Goal: Transaction & Acquisition: Purchase product/service

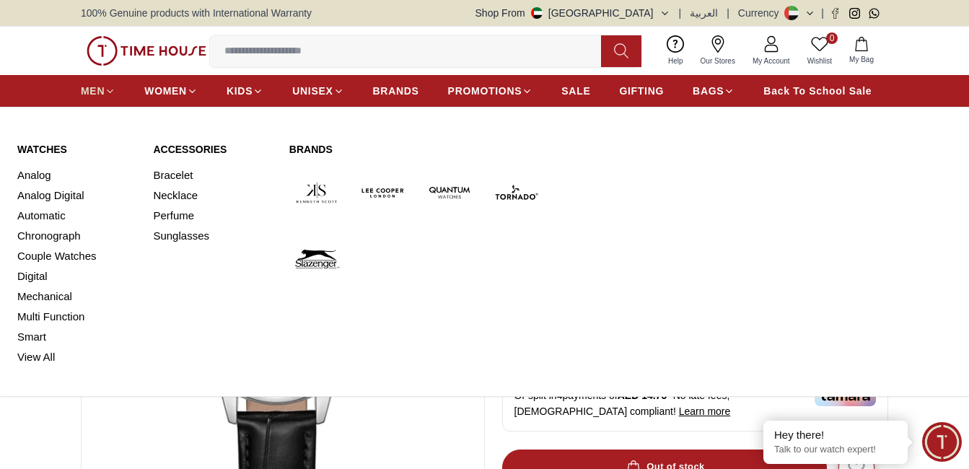
click at [94, 86] on span "MEN" at bounding box center [93, 91] width 24 height 14
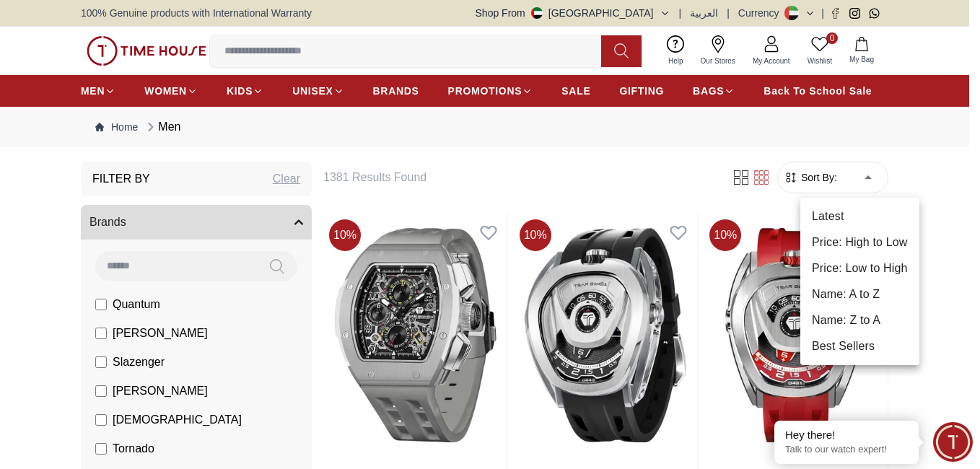
click at [878, 268] on li "Price: Low to High" at bounding box center [859, 268] width 119 height 26
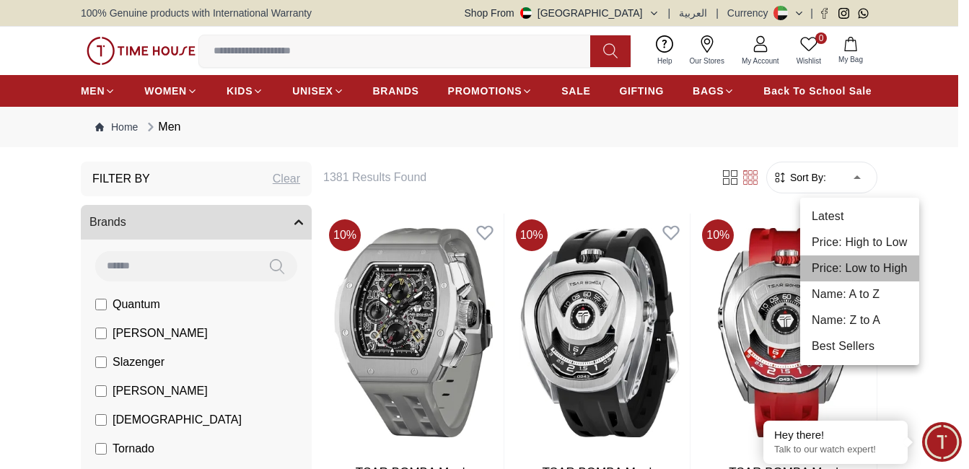
type input "*"
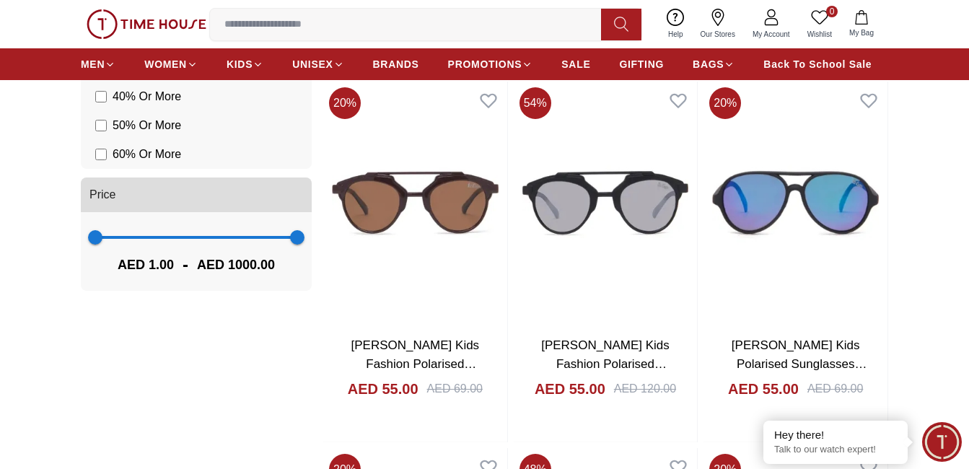
scroll to position [821, 0]
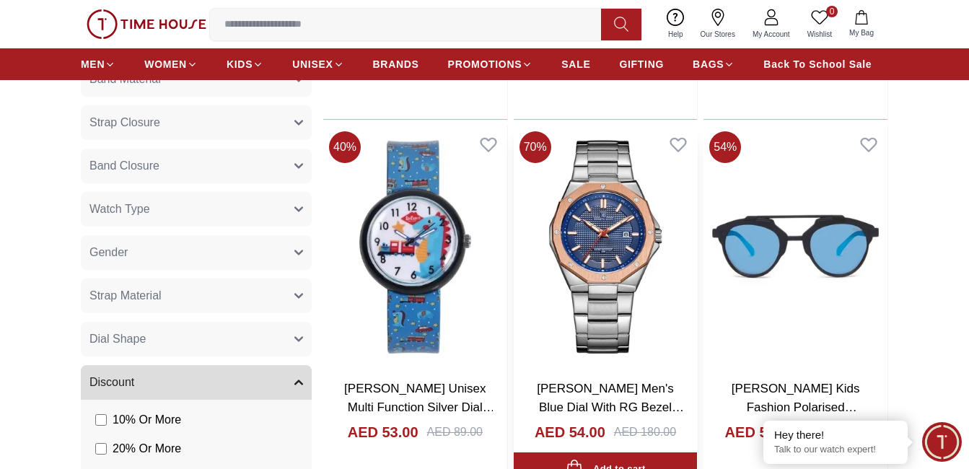
click at [633, 212] on img at bounding box center [606, 247] width 184 height 243
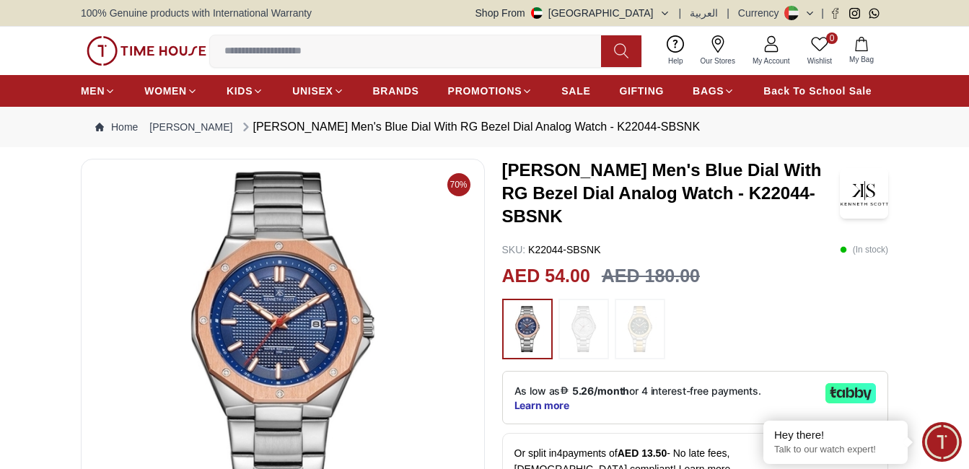
click at [585, 332] on img at bounding box center [584, 329] width 36 height 46
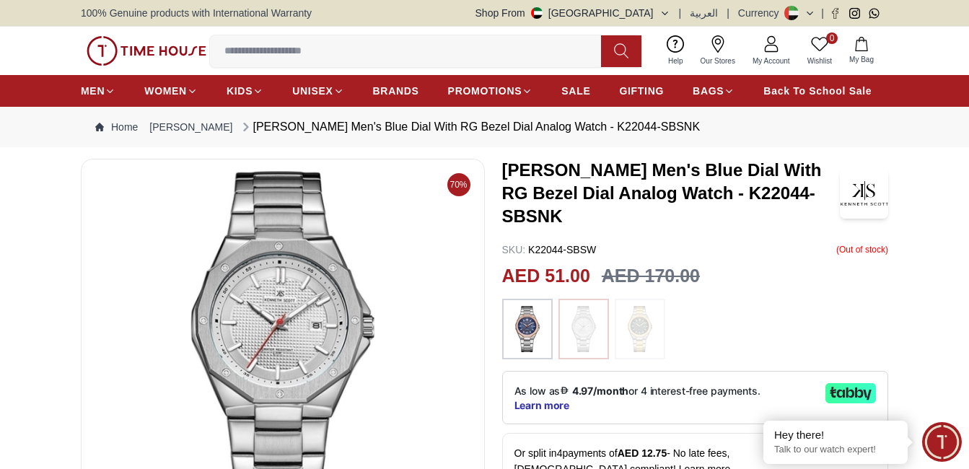
click at [517, 320] on img at bounding box center [527, 329] width 36 height 46
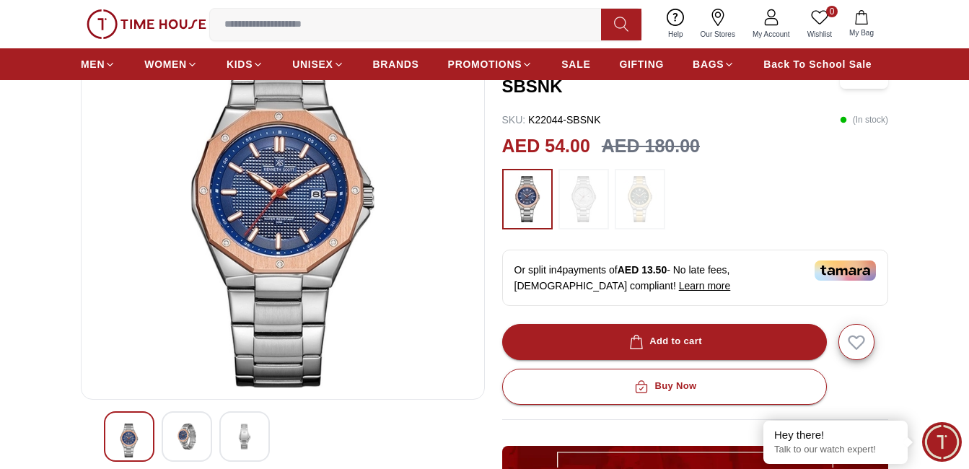
scroll to position [113, 0]
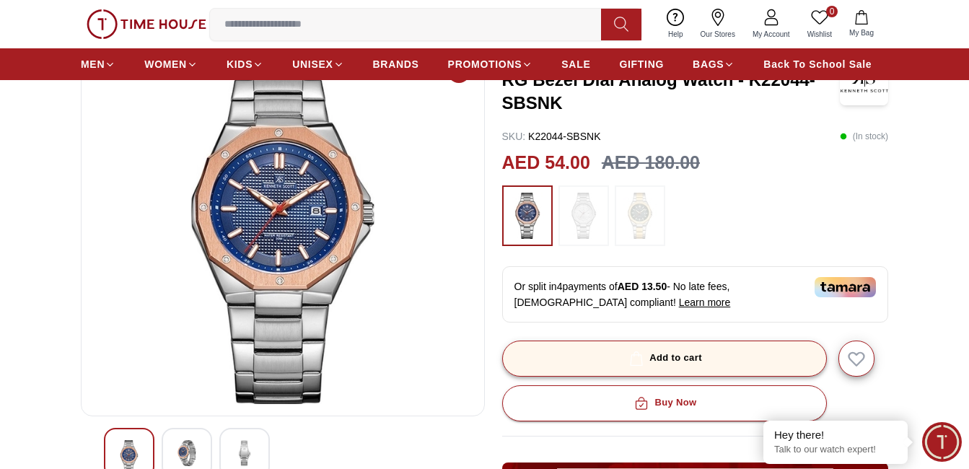
click at [674, 359] on div "Add to cart" at bounding box center [664, 358] width 76 height 17
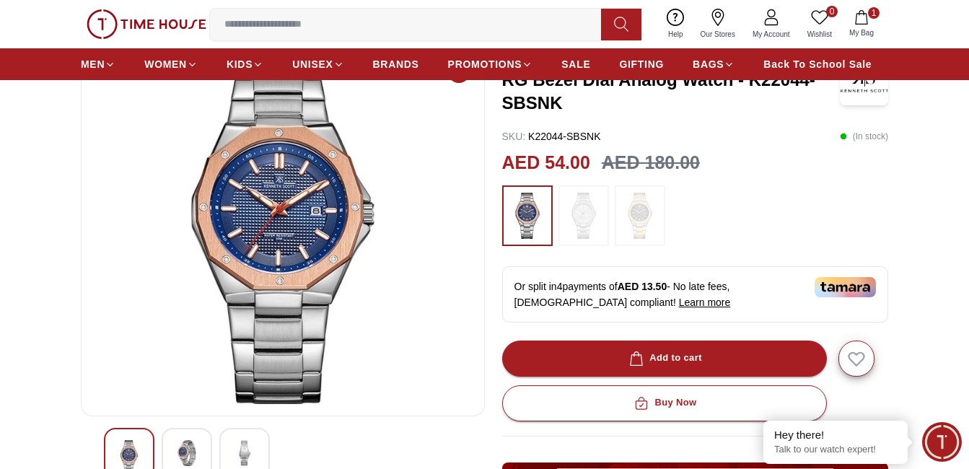
click at [649, 220] on img at bounding box center [640, 216] width 36 height 46
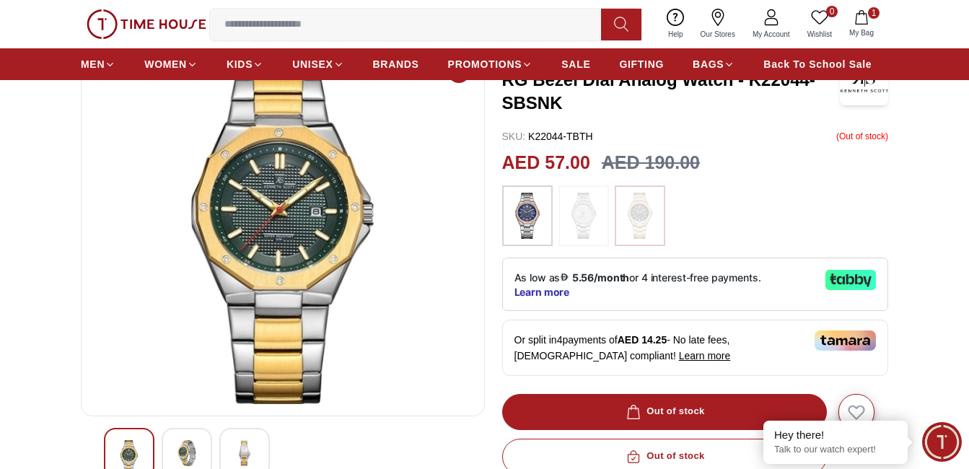
click at [587, 219] on img at bounding box center [584, 216] width 36 height 46
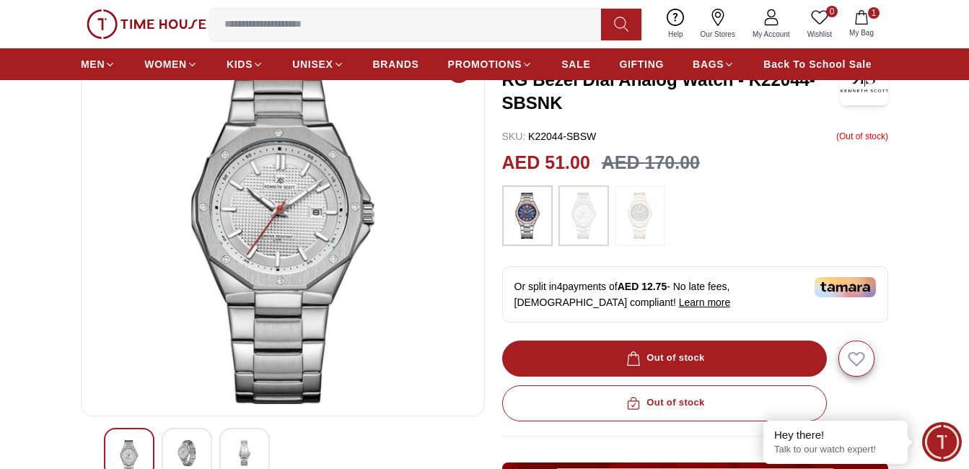
click at [530, 206] on img at bounding box center [527, 216] width 36 height 46
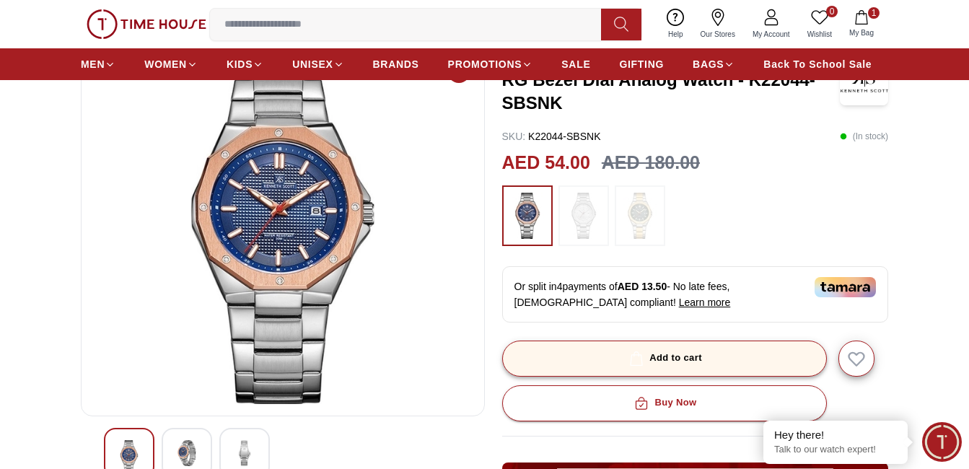
click at [674, 361] on div "Add to cart" at bounding box center [664, 358] width 76 height 17
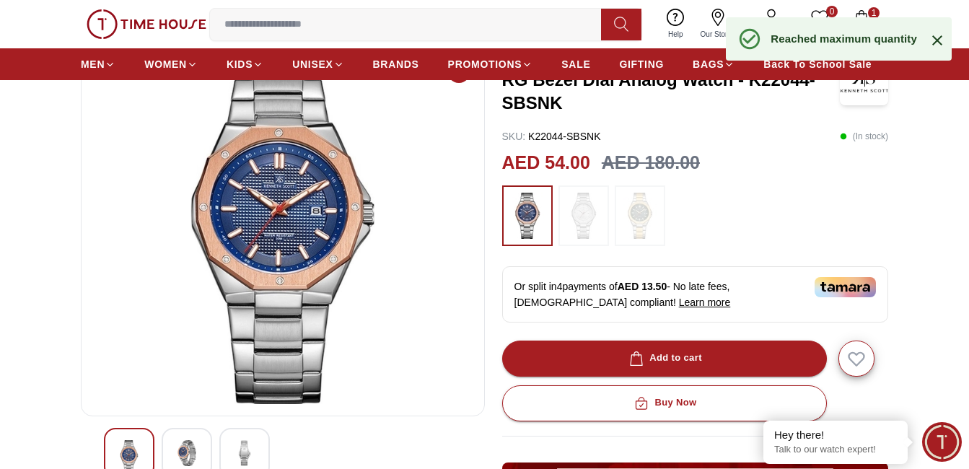
click at [933, 42] on icon at bounding box center [937, 40] width 17 height 17
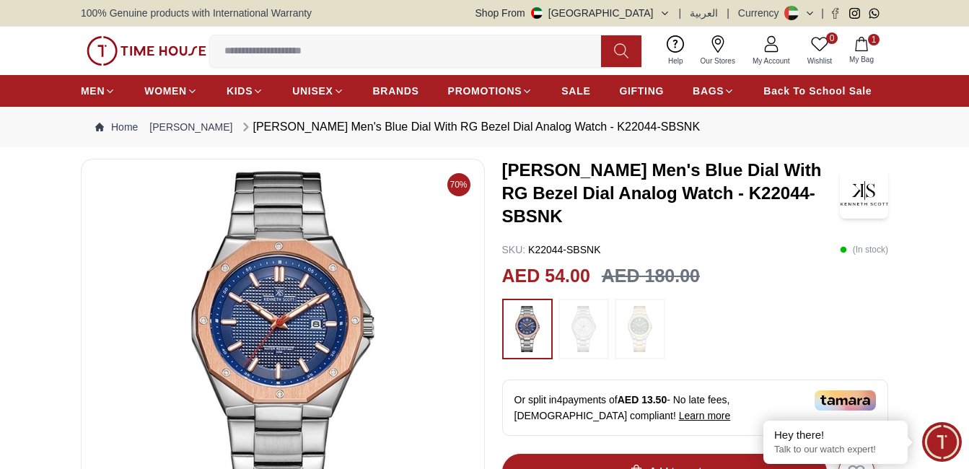
scroll to position [113, 0]
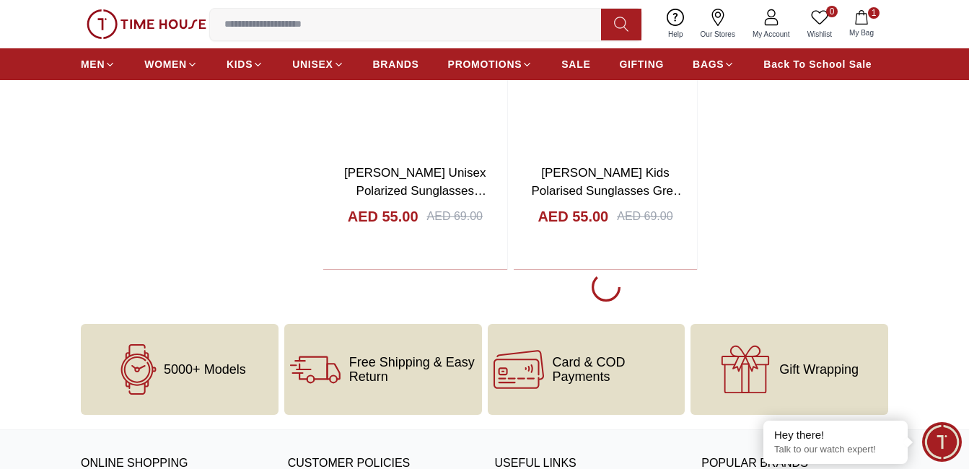
scroll to position [2662, 0]
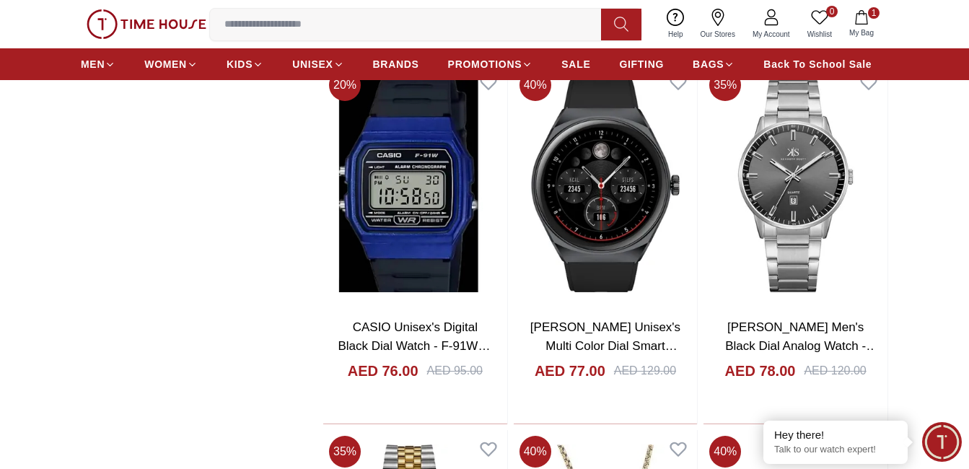
scroll to position [6759, 0]
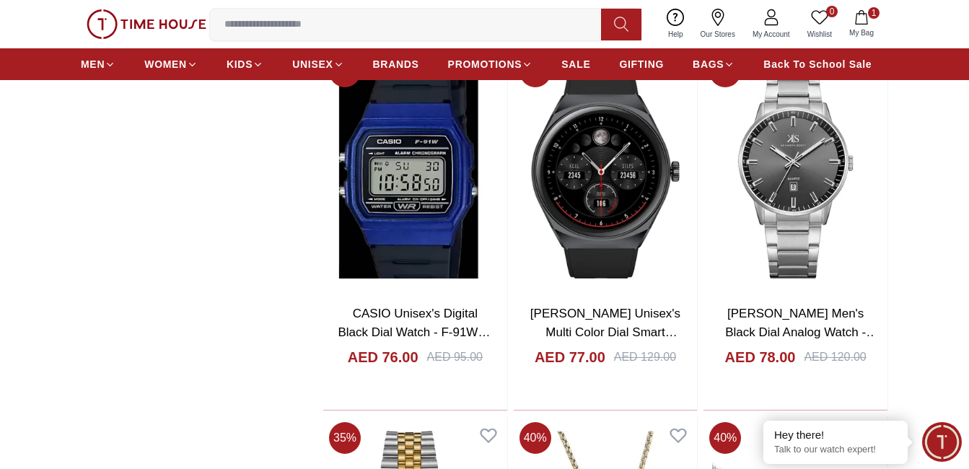
click at [867, 21] on icon "button" at bounding box center [861, 17] width 12 height 14
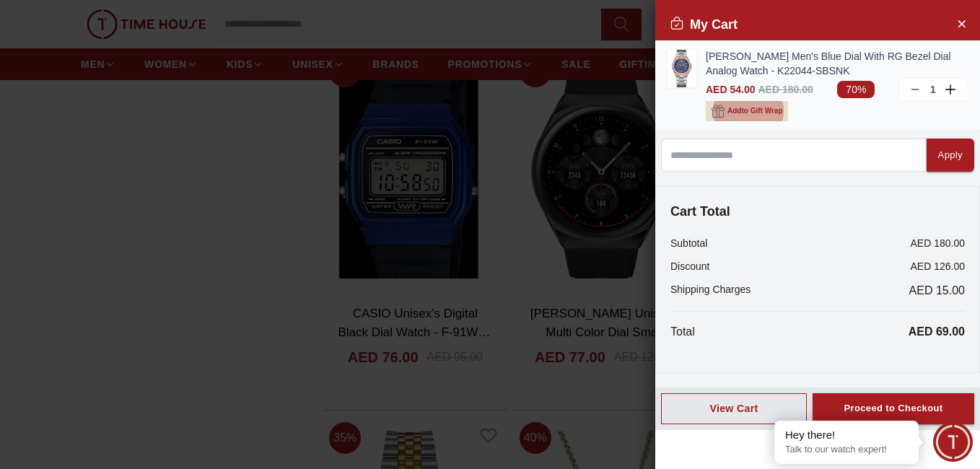
click at [745, 114] on span "Add to Gift Wrap" at bounding box center [754, 111] width 55 height 14
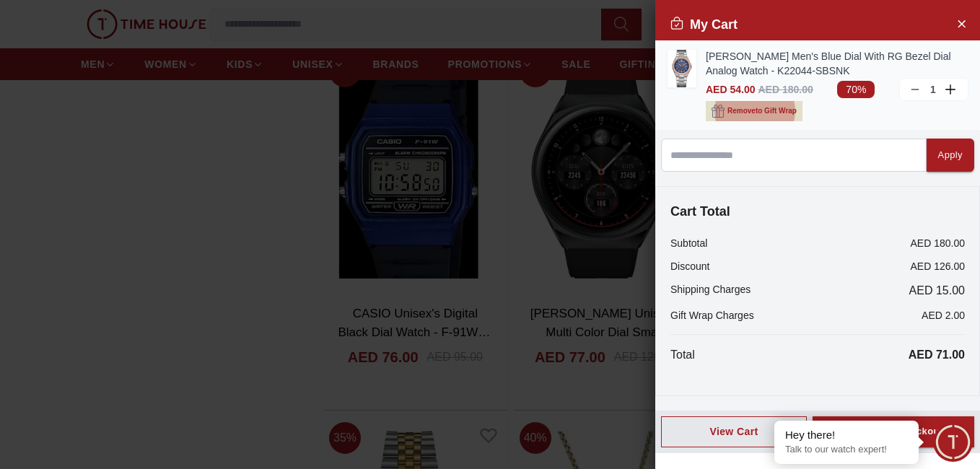
click at [755, 104] on span "Remove to Gift Wrap" at bounding box center [761, 111] width 69 height 14
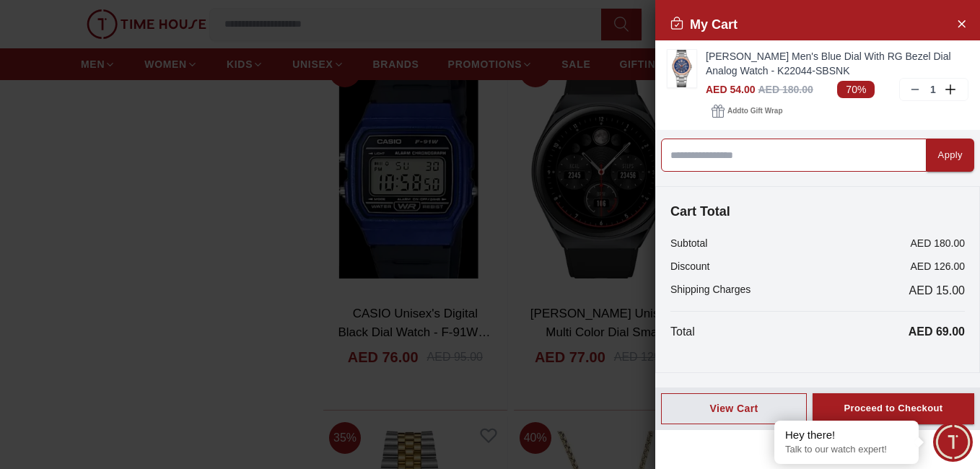
click at [787, 152] on input at bounding box center [794, 155] width 266 height 33
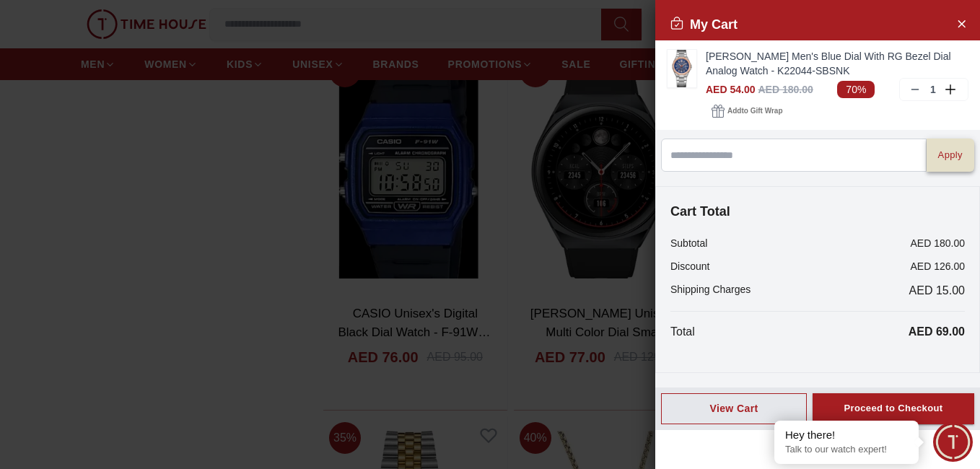
click at [954, 157] on button "Apply" at bounding box center [951, 155] width 48 height 33
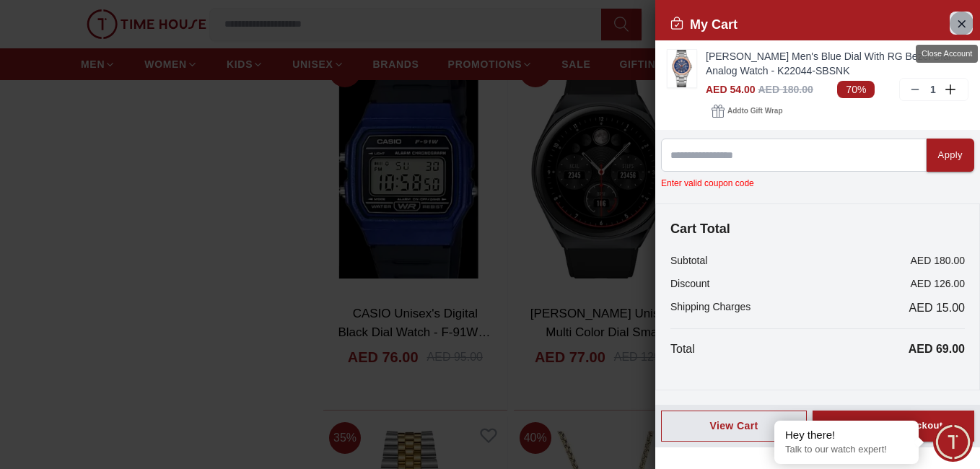
click at [962, 27] on icon "Close Account" at bounding box center [961, 23] width 12 height 18
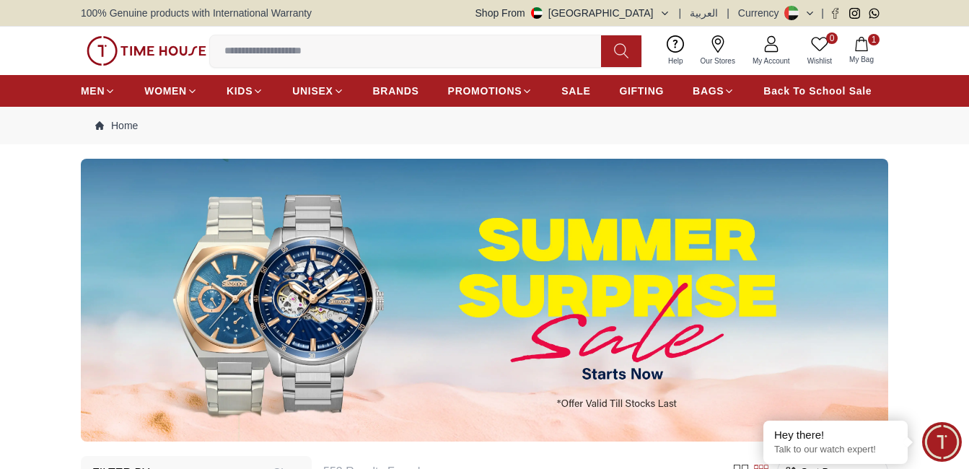
click at [860, 50] on icon "button" at bounding box center [861, 44] width 14 height 14
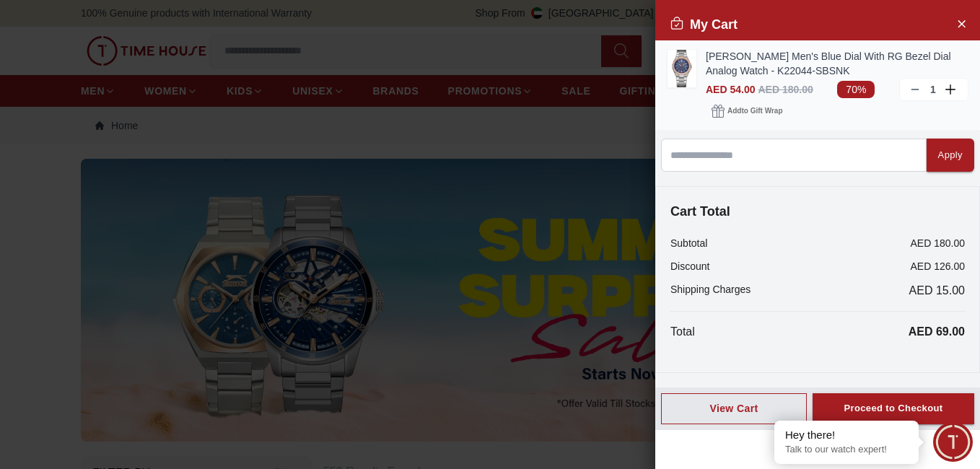
click at [948, 86] on icon at bounding box center [951, 89] width 13 height 10
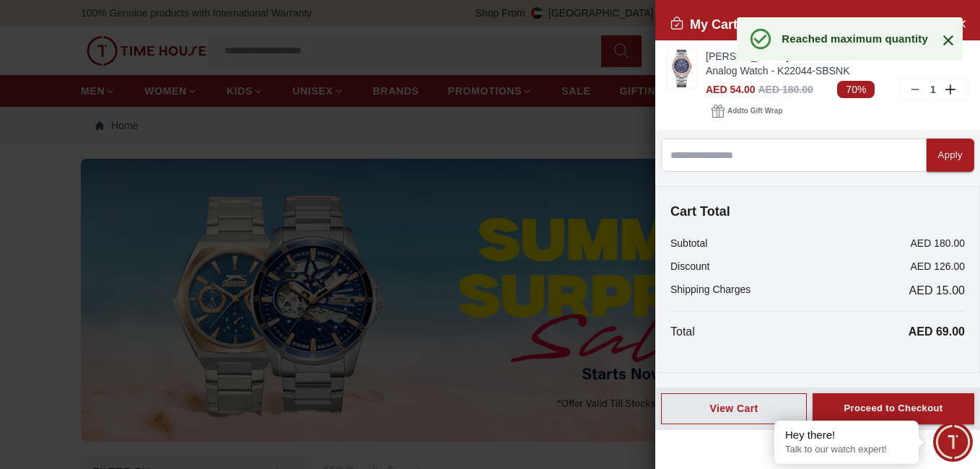
click at [947, 41] on icon at bounding box center [948, 40] width 10 height 10
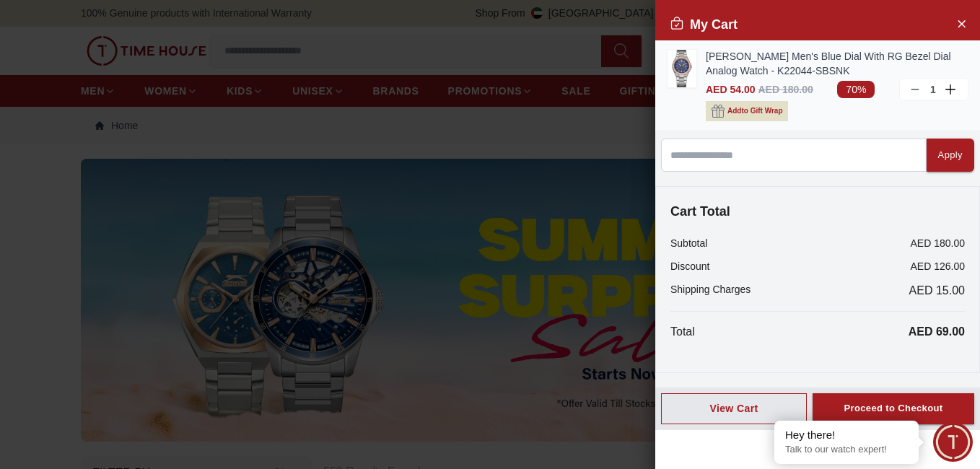
click at [751, 113] on span "Add to Gift Wrap" at bounding box center [754, 111] width 55 height 14
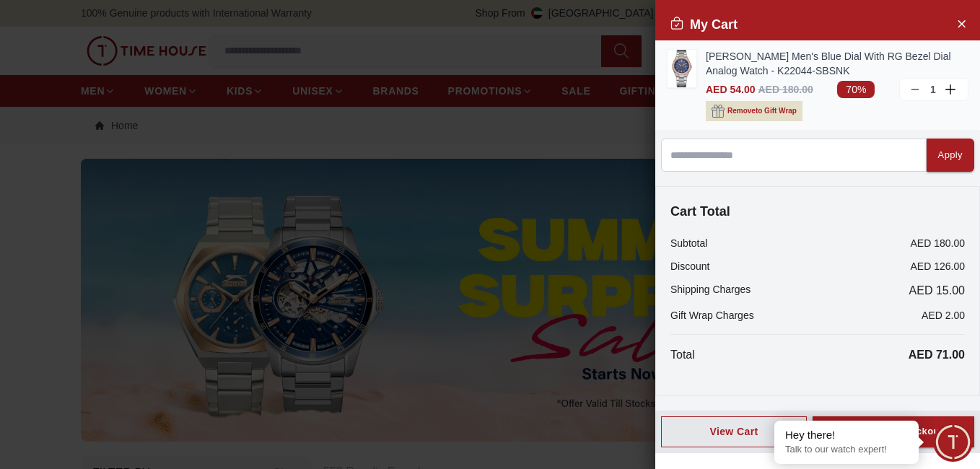
click at [736, 107] on span "Remove to Gift Wrap" at bounding box center [761, 111] width 69 height 14
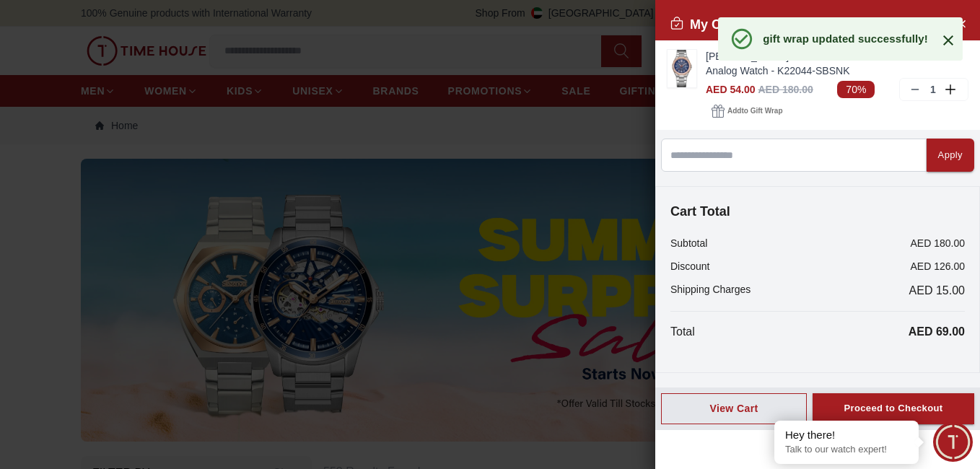
click at [950, 38] on icon at bounding box center [948, 40] width 17 height 17
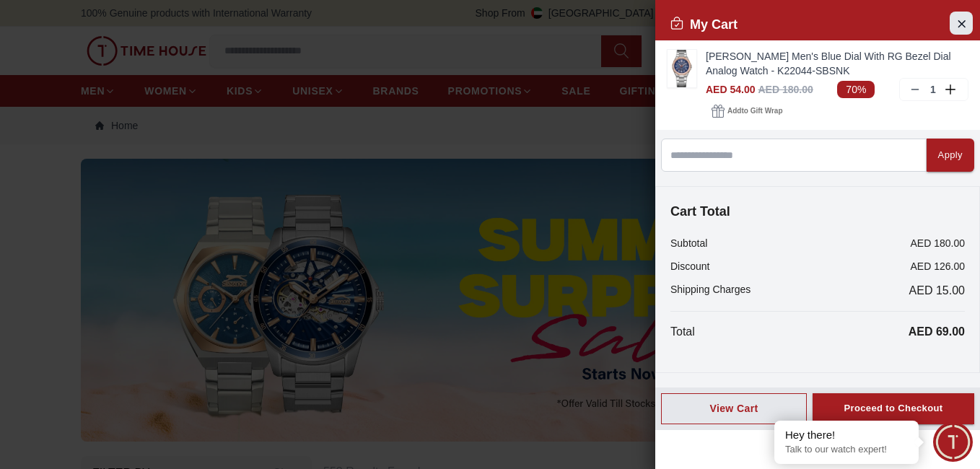
click at [959, 25] on icon "Close Account" at bounding box center [961, 23] width 12 height 18
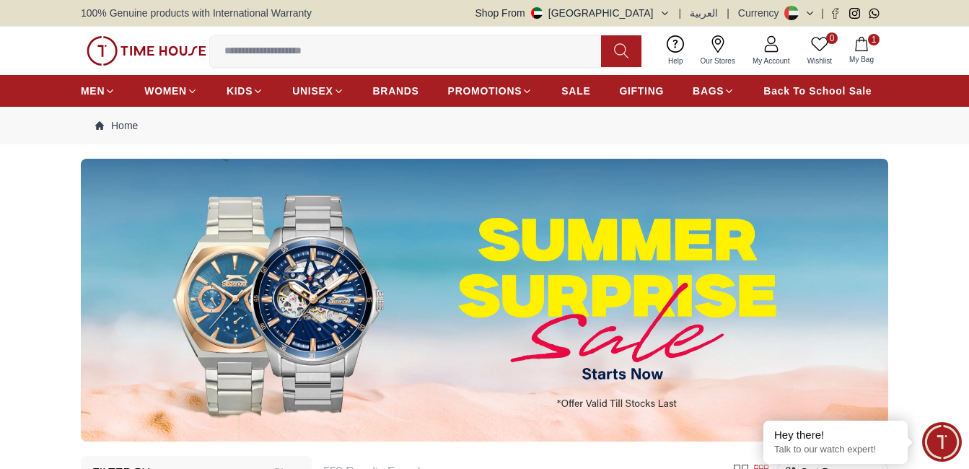
scroll to position [411, 0]
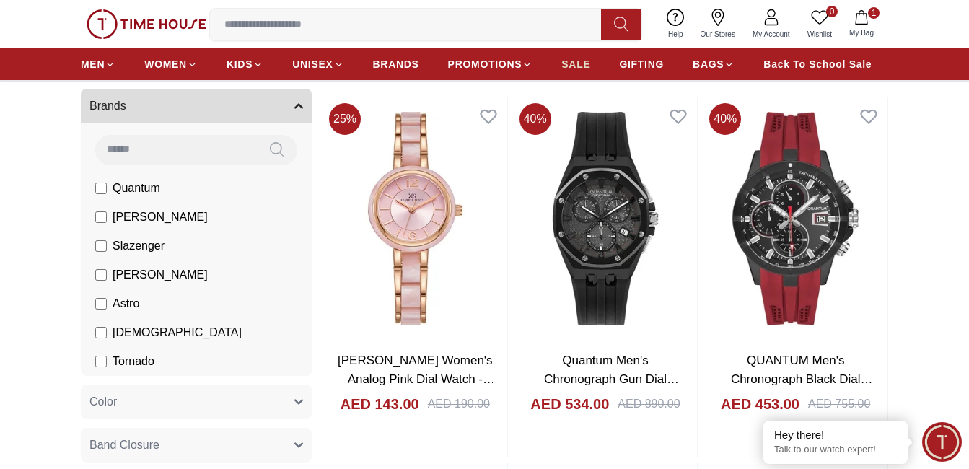
click at [580, 66] on span "SALE" at bounding box center [575, 64] width 29 height 14
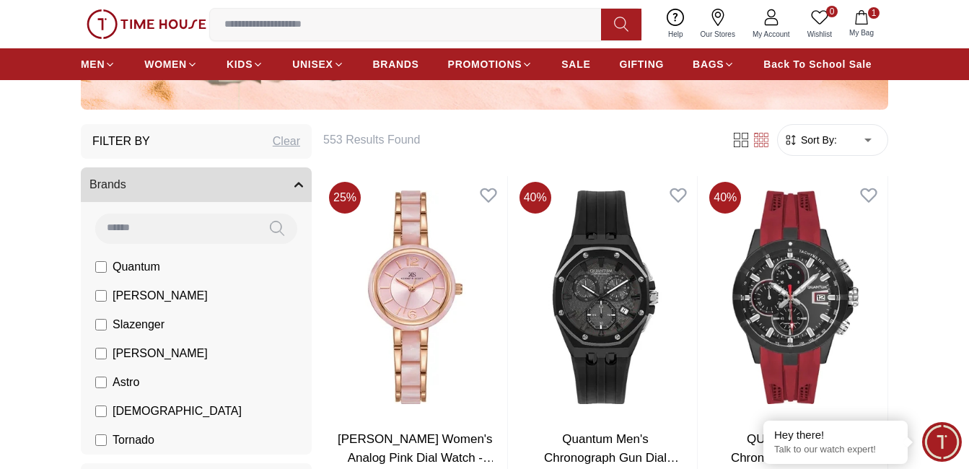
scroll to position [223, 0]
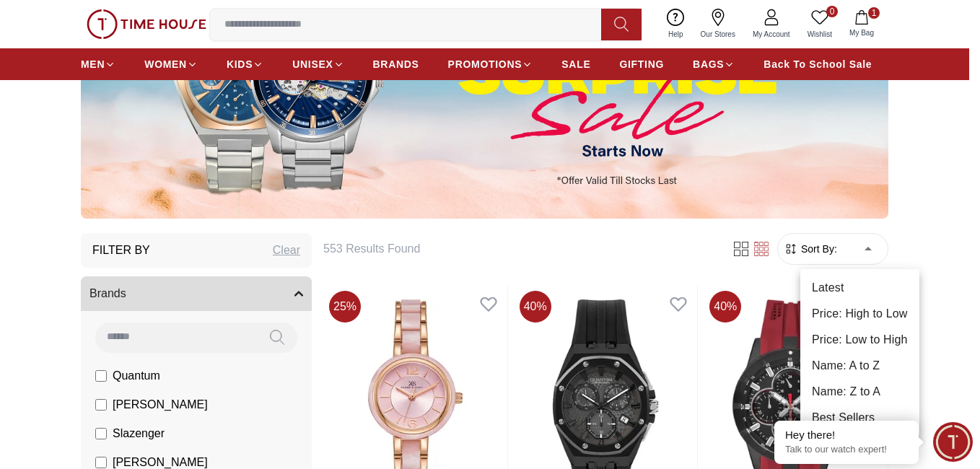
click at [869, 332] on li "Price: Low to High" at bounding box center [859, 340] width 119 height 26
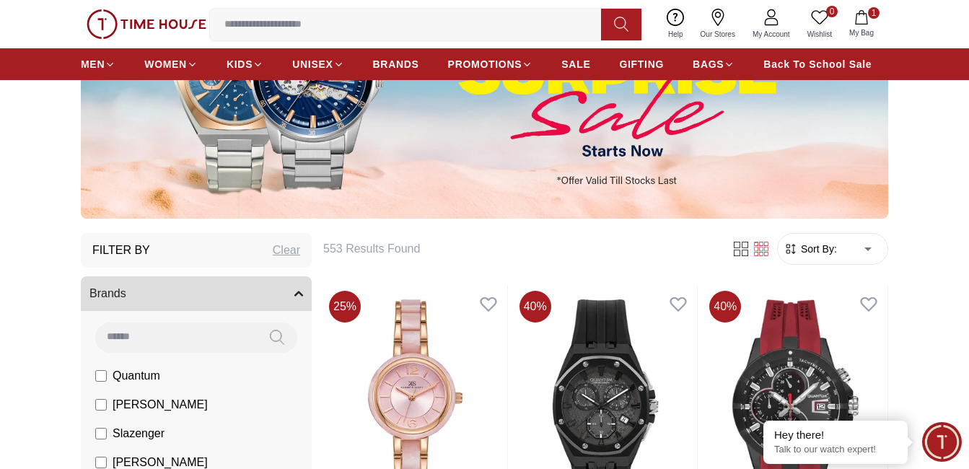
type input "*"
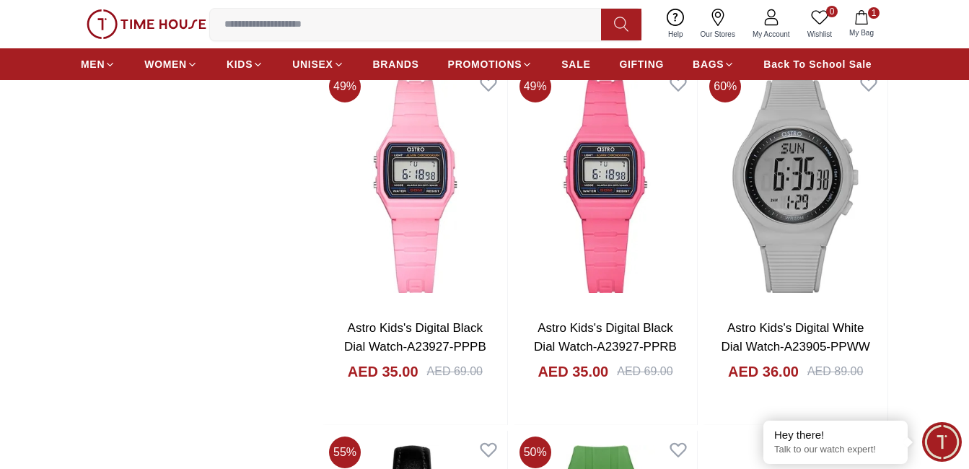
scroll to position [2685, 0]
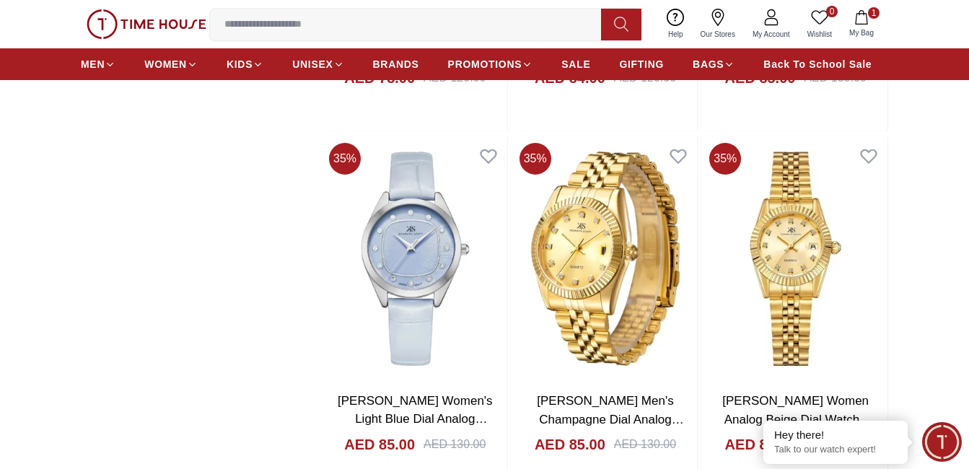
scroll to position [4851, 0]
